Goal: Navigation & Orientation: Find specific page/section

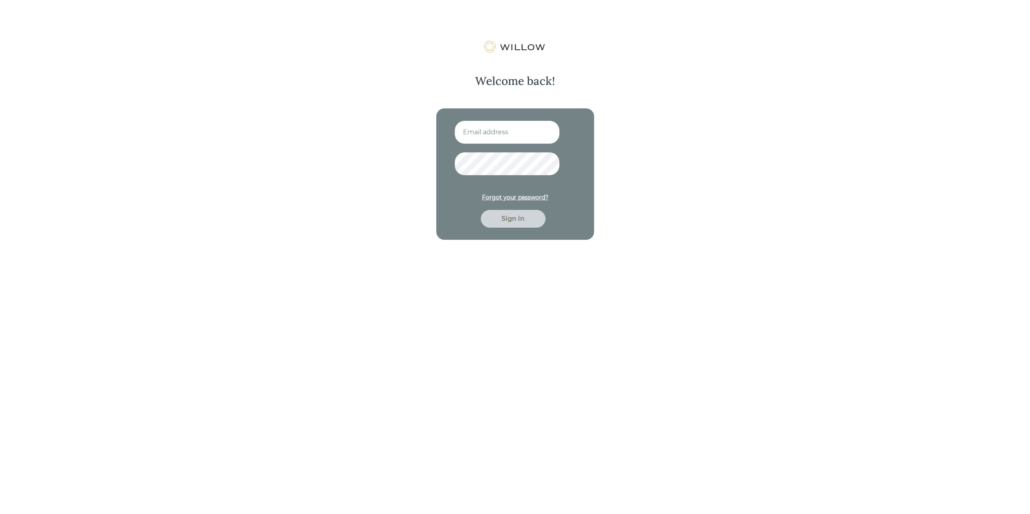
type input "[EMAIL_ADDRESS][DOMAIN_NAME]"
click at [517, 225] on div "Sign in" at bounding box center [513, 219] width 65 height 18
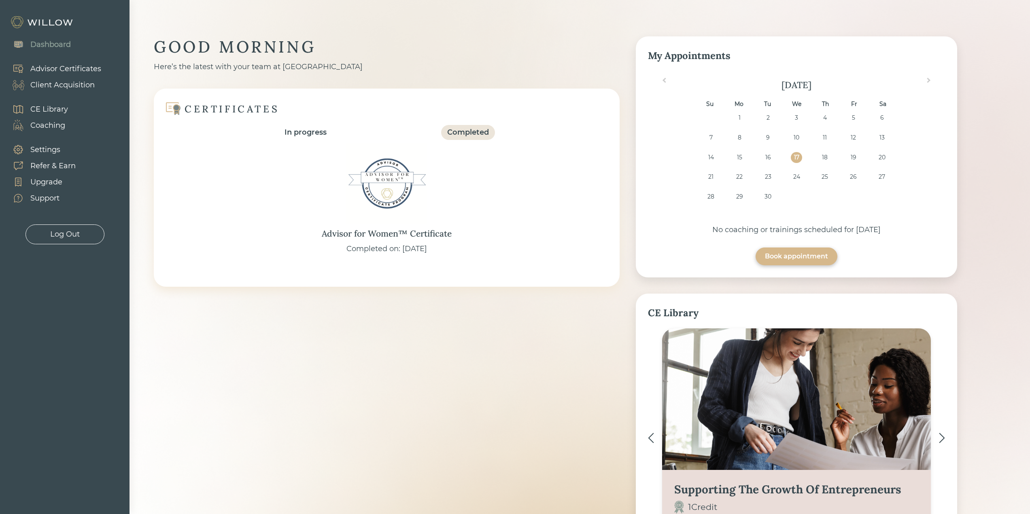
click at [68, 87] on div "Client Acquisition" at bounding box center [62, 85] width 64 height 11
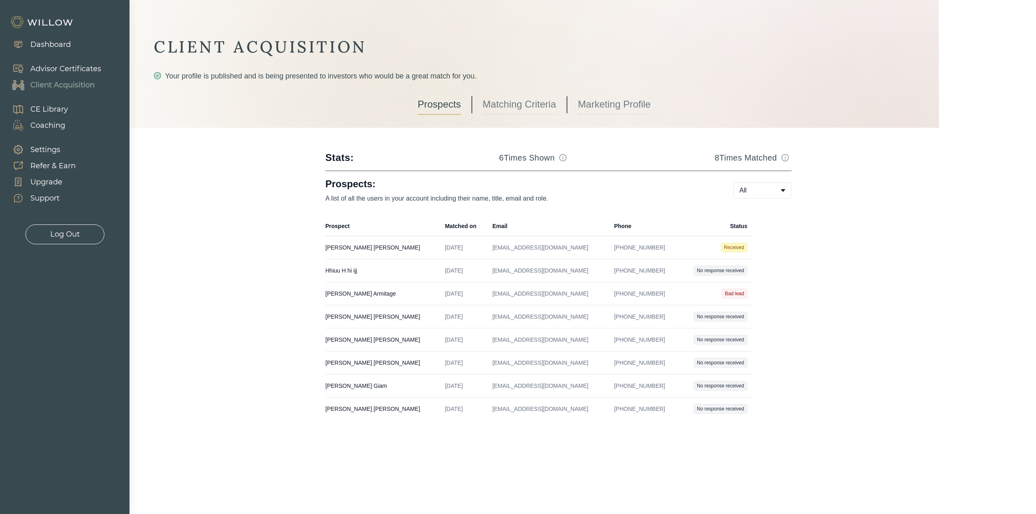
click at [64, 232] on div "Log Out" at bounding box center [65, 234] width 30 height 11
